Goal: Register for event/course

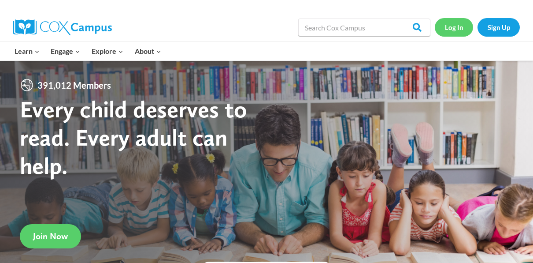
click at [457, 27] on link "Log In" at bounding box center [454, 27] width 38 height 18
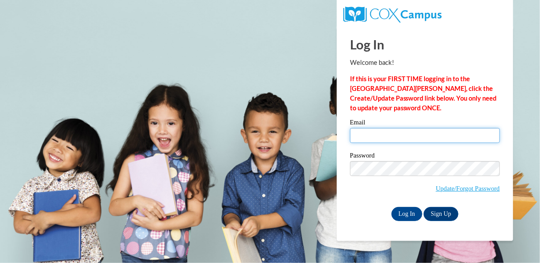
click at [446, 140] on input "Email" at bounding box center [425, 135] width 150 height 15
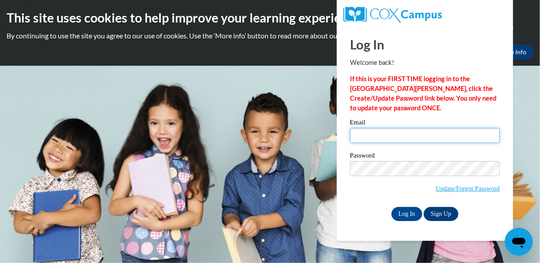
type input "patricemartinez410@yahoo.com"
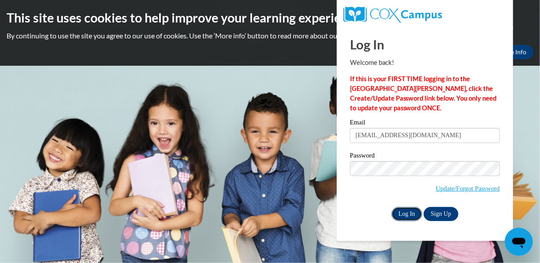
click at [409, 219] on input "Log In" at bounding box center [406, 214] width 31 height 14
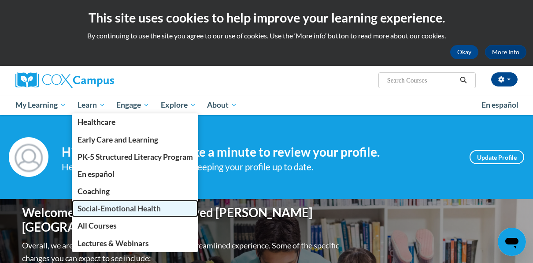
click at [122, 202] on link "Social-Emotional Health" at bounding box center [135, 208] width 127 height 17
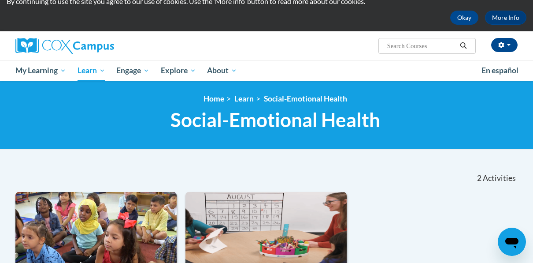
scroll to position [33, 0]
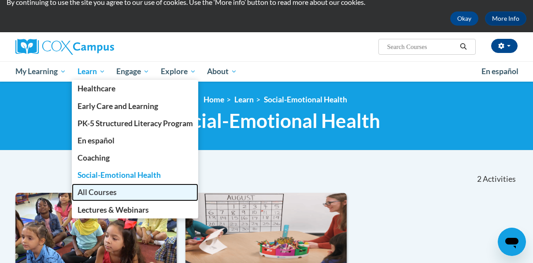
click at [98, 190] on span "All Courses" at bounding box center [97, 191] width 39 height 9
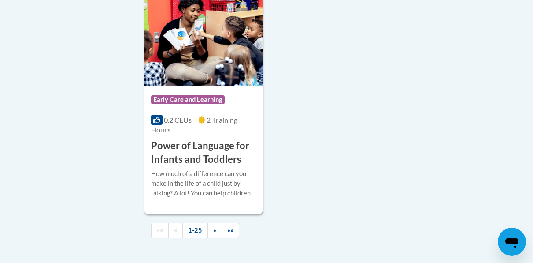
scroll to position [2250, 0]
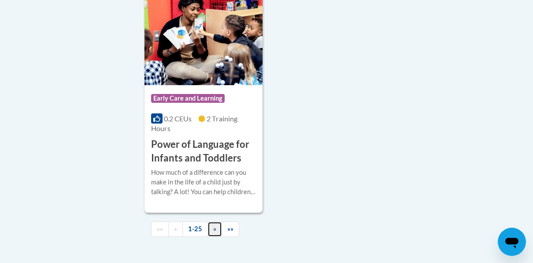
click at [217, 221] on link "»" at bounding box center [215, 228] width 15 height 15
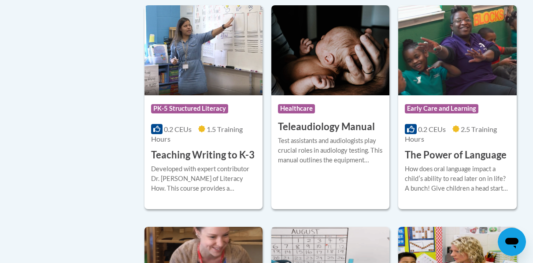
scroll to position [1446, 0]
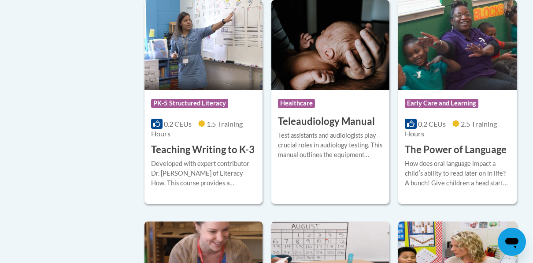
click at [184, 145] on h3 "Teaching Writing to K-3" at bounding box center [203, 150] width 104 height 14
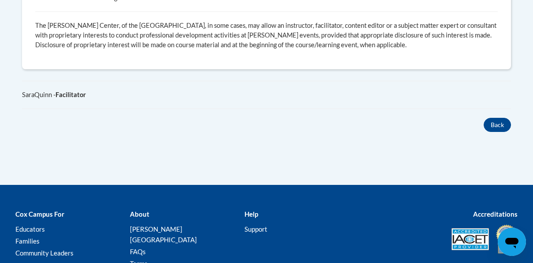
scroll to position [554, 0]
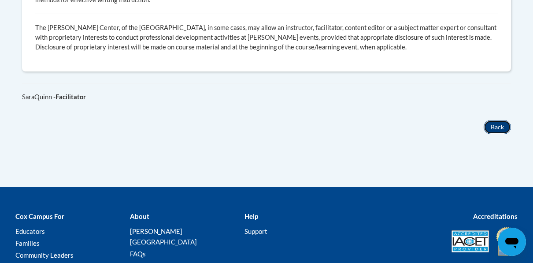
click at [495, 127] on button "Back" at bounding box center [497, 127] width 27 height 14
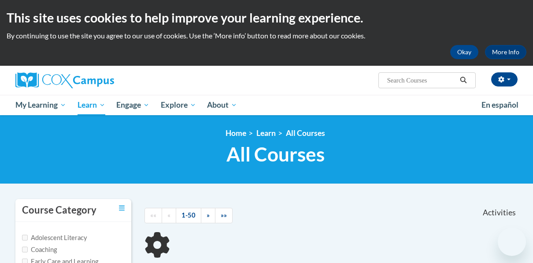
click at [533, 90] on html "This site uses cookies to help improve your learning experience. By continuing …" at bounding box center [266, 131] width 533 height 263
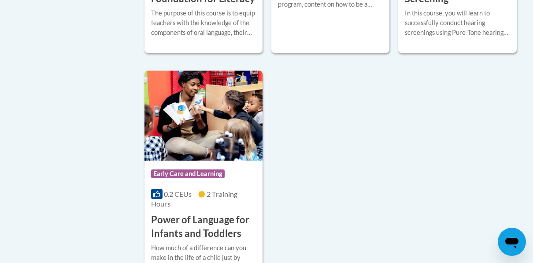
scroll to position [2190, 0]
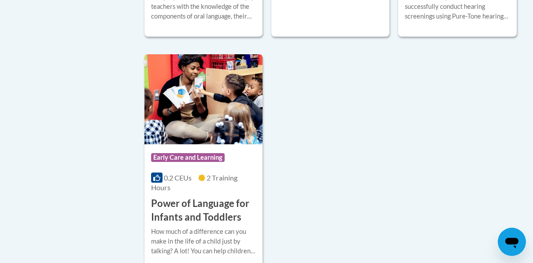
click at [209, 197] on h3 "Power of Language for Infants and Toddlers" at bounding box center [203, 210] width 105 height 27
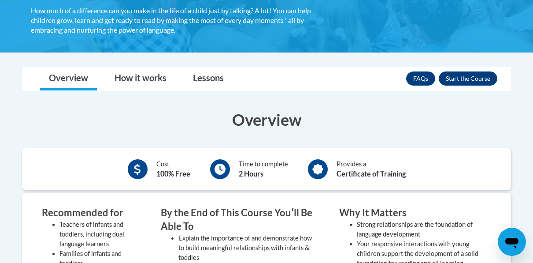
scroll to position [230, 0]
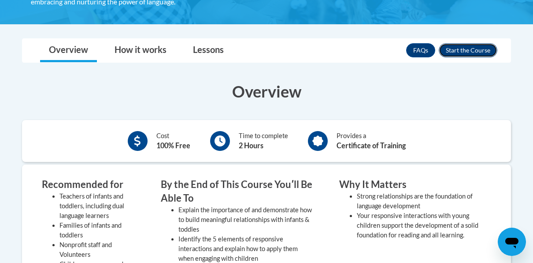
click at [474, 50] on button "Enroll" at bounding box center [468, 50] width 59 height 14
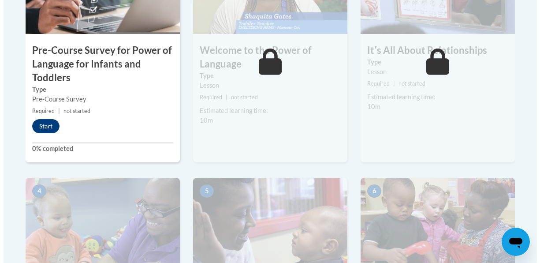
scroll to position [381, 0]
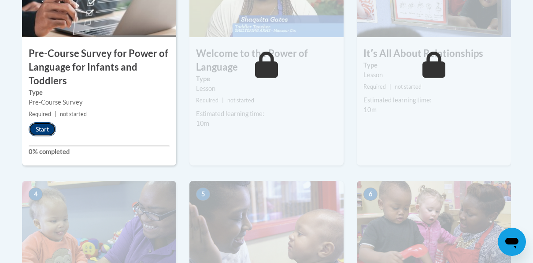
click at [48, 126] on button "Start" at bounding box center [42, 129] width 27 height 14
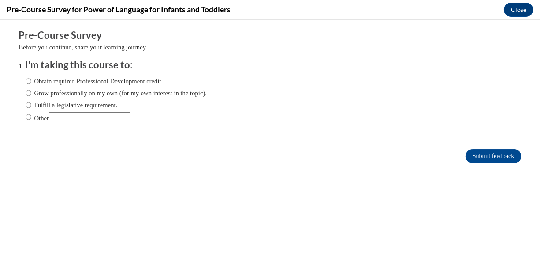
scroll to position [0, 0]
click at [26, 80] on input "Obtain required Professional Development credit." at bounding box center [29, 81] width 6 height 10
radio input "true"
click at [500, 158] on input "Submit feedback" at bounding box center [493, 156] width 56 height 14
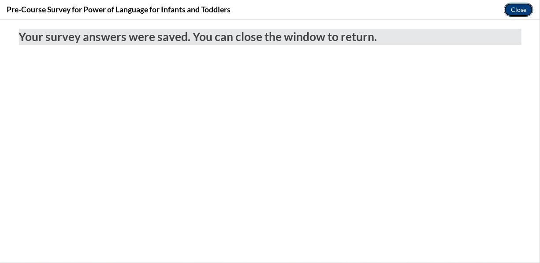
click at [525, 8] on button "Close" at bounding box center [519, 10] width 30 height 14
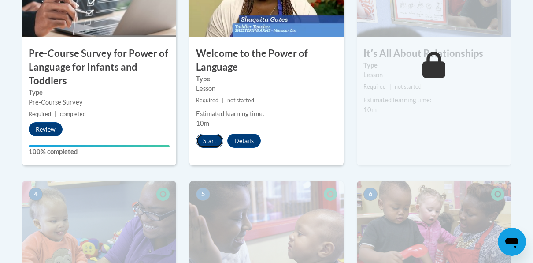
click at [209, 139] on button "Start" at bounding box center [209, 141] width 27 height 14
